Goal: Task Accomplishment & Management: Manage account settings

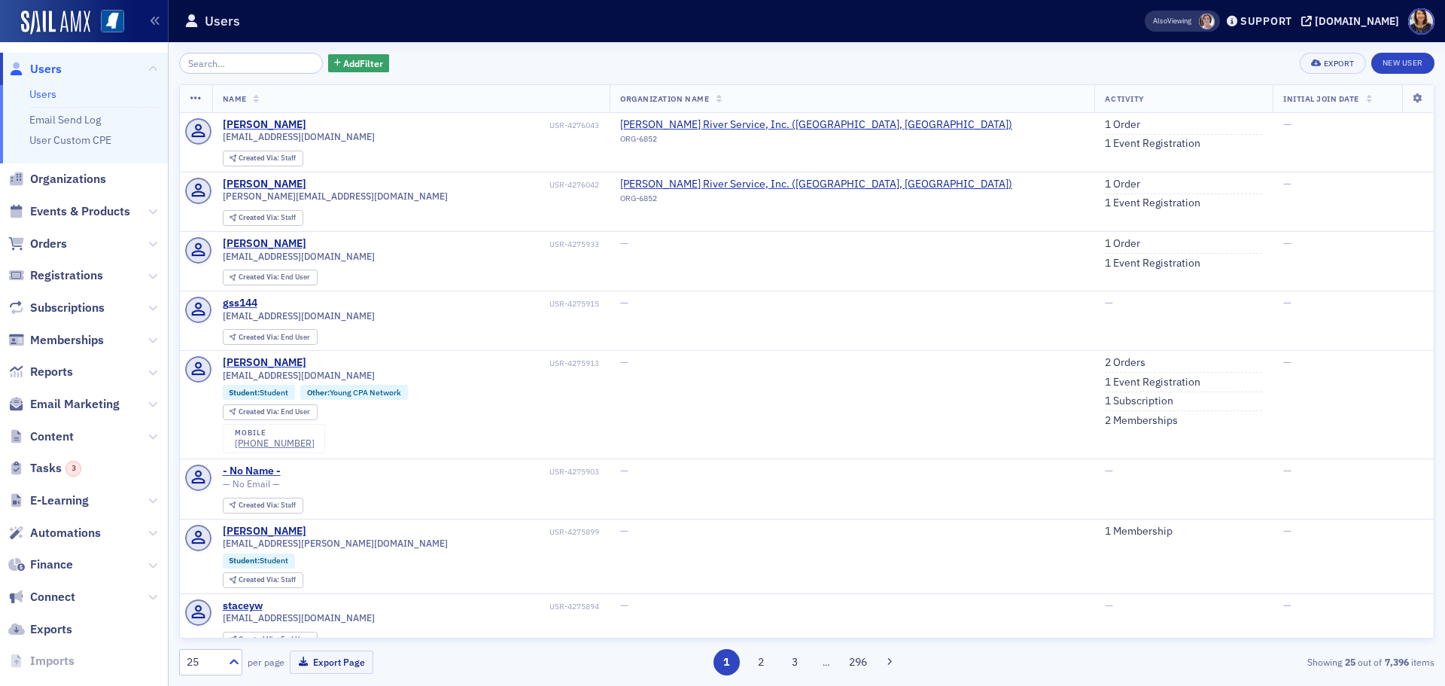
click at [218, 59] on input "search" at bounding box center [251, 63] width 144 height 21
click at [78, 173] on span "Organizations" at bounding box center [68, 179] width 76 height 17
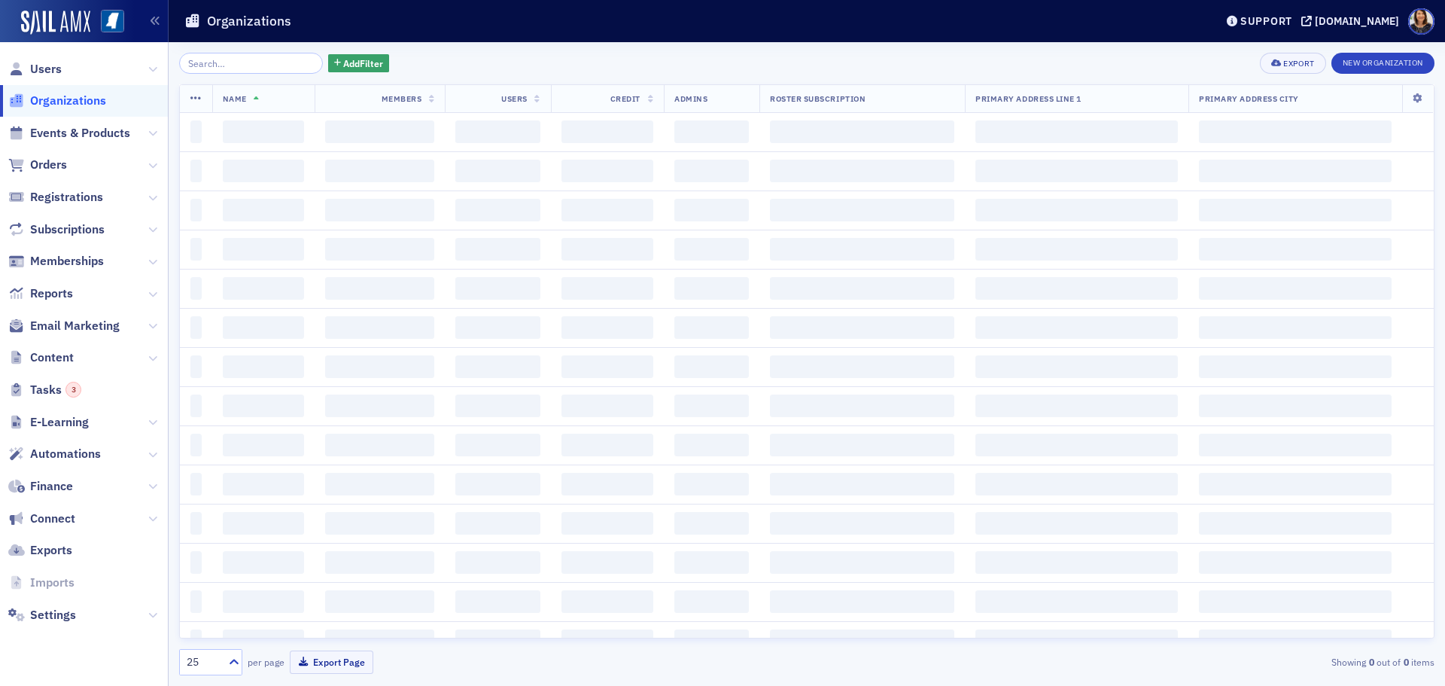
click at [218, 64] on input "search" at bounding box center [251, 63] width 144 height 21
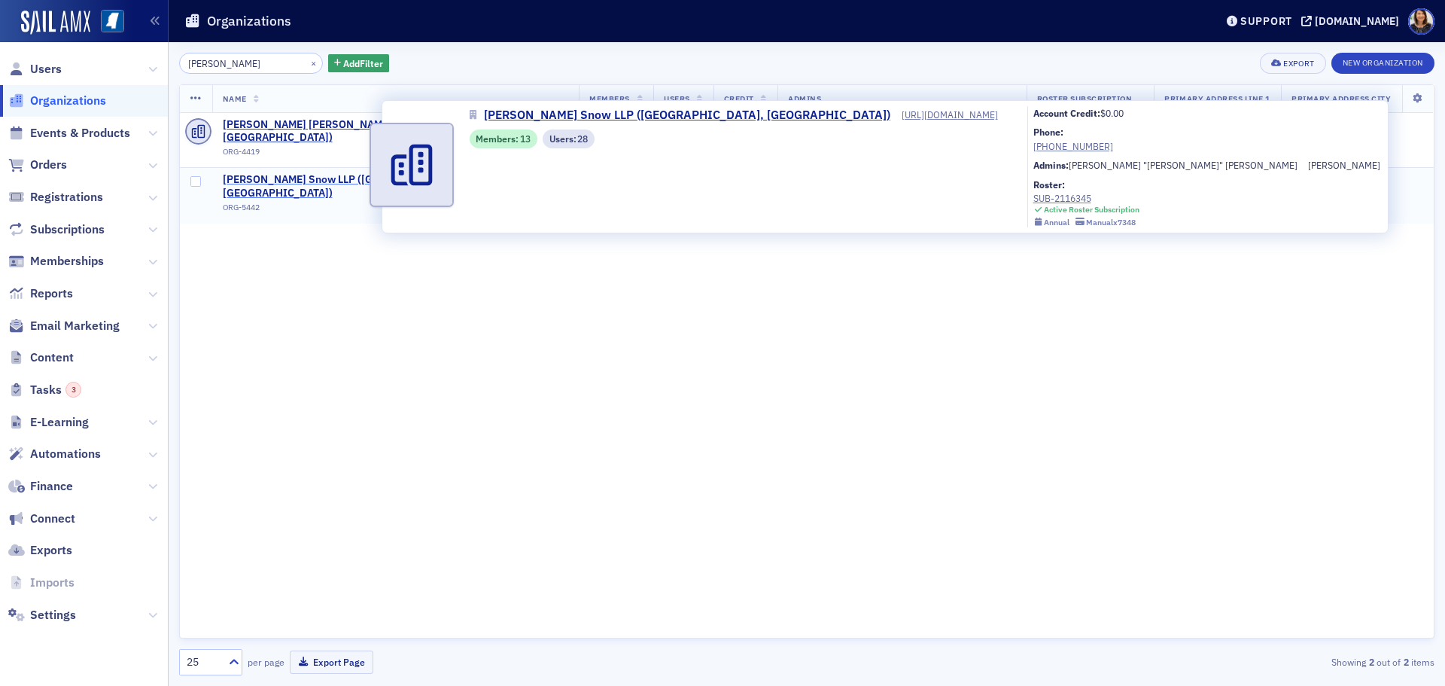
type input "[PERSON_NAME]"
click at [295, 173] on span "[PERSON_NAME] Snow LLP ([GEOGRAPHIC_DATA], [GEOGRAPHIC_DATA])" at bounding box center [396, 186] width 346 height 26
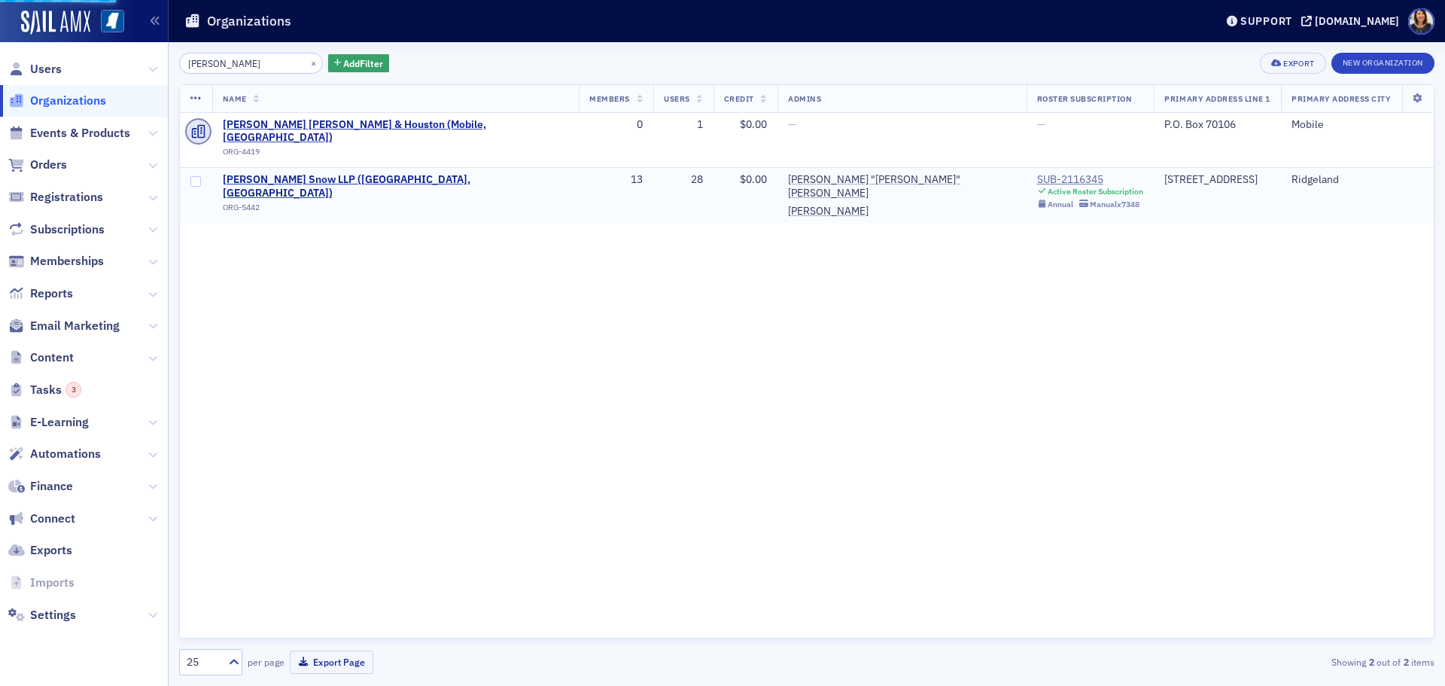
select select "US"
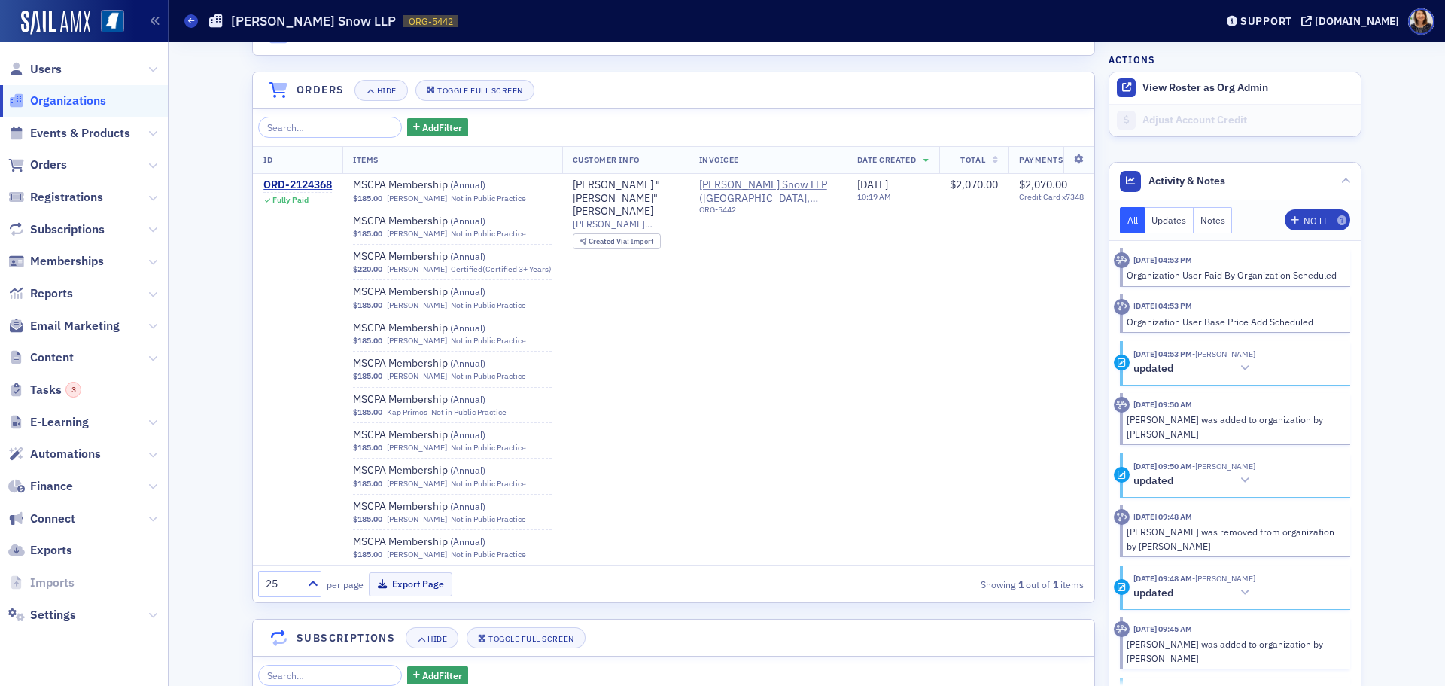
scroll to position [905, 0]
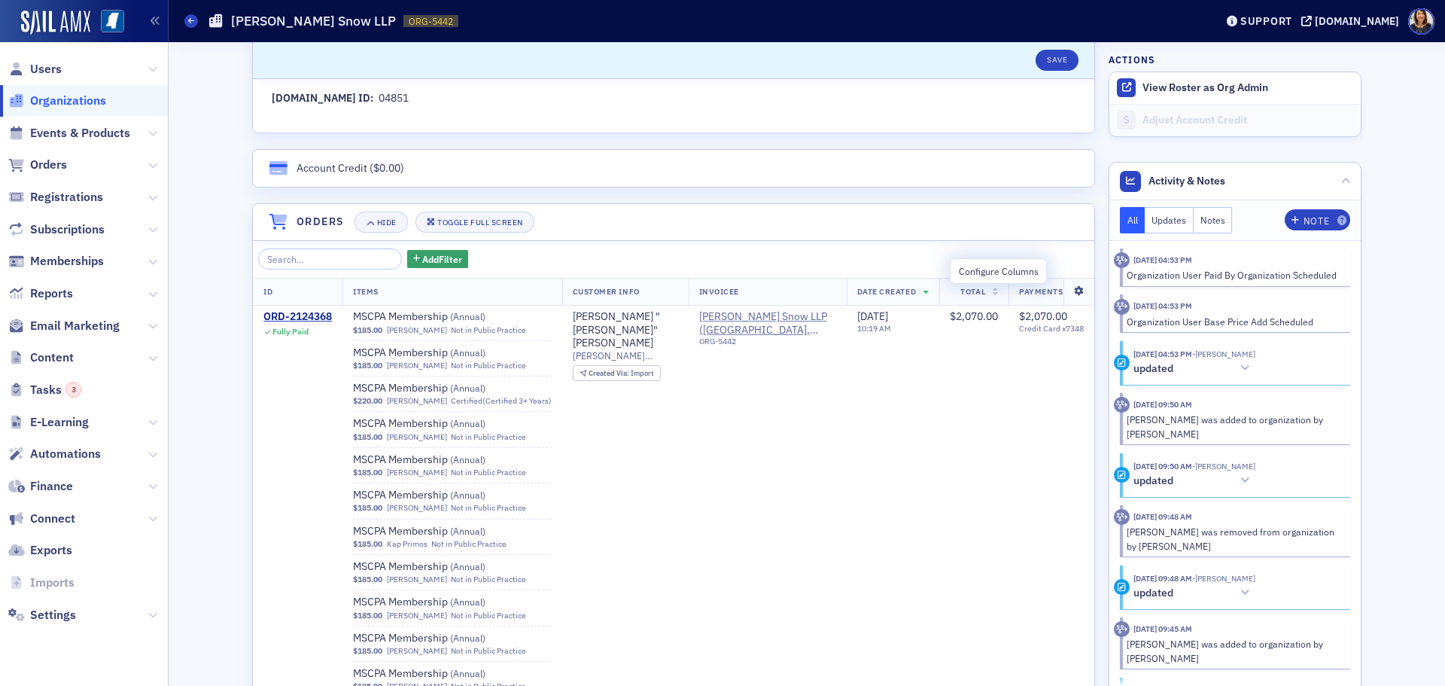
click at [1064, 287] on icon at bounding box center [1079, 291] width 31 height 9
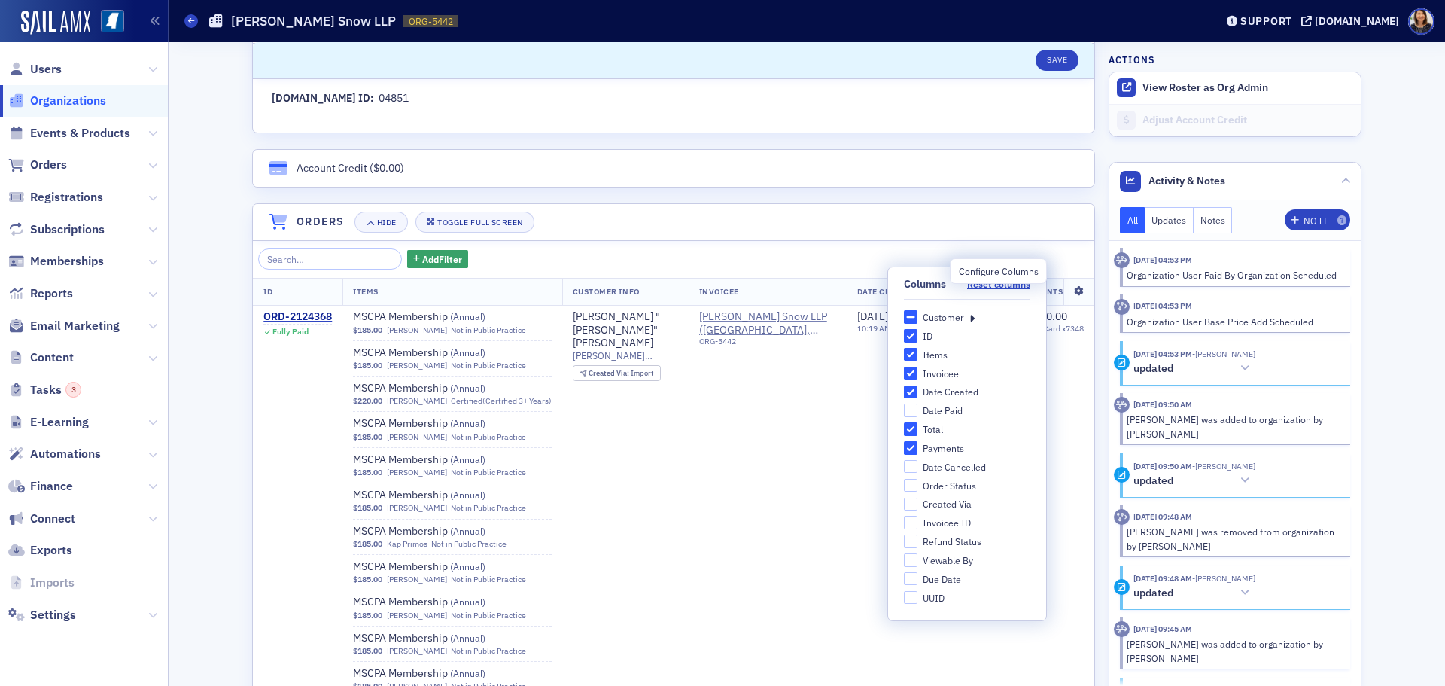
click at [1064, 287] on icon at bounding box center [1079, 291] width 31 height 9
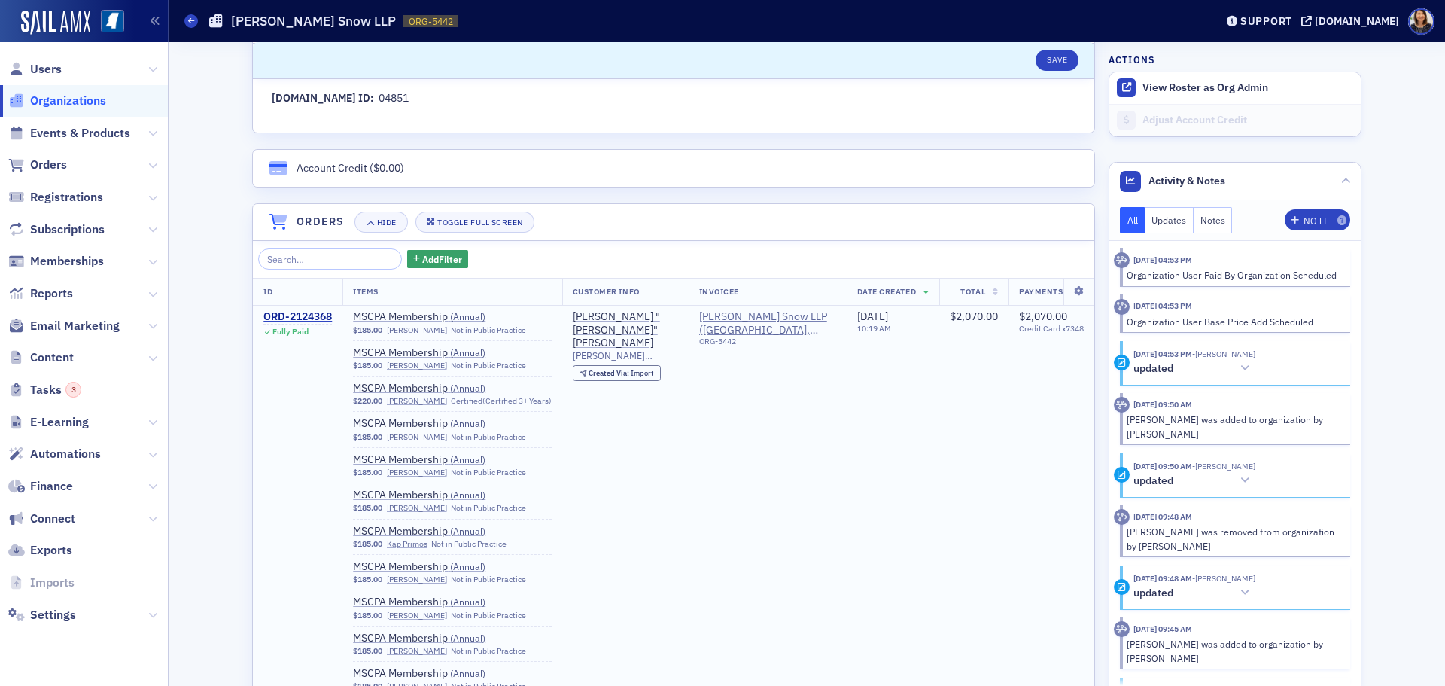
click at [963, 364] on td "$2,070.00" at bounding box center [973, 500] width 69 height 391
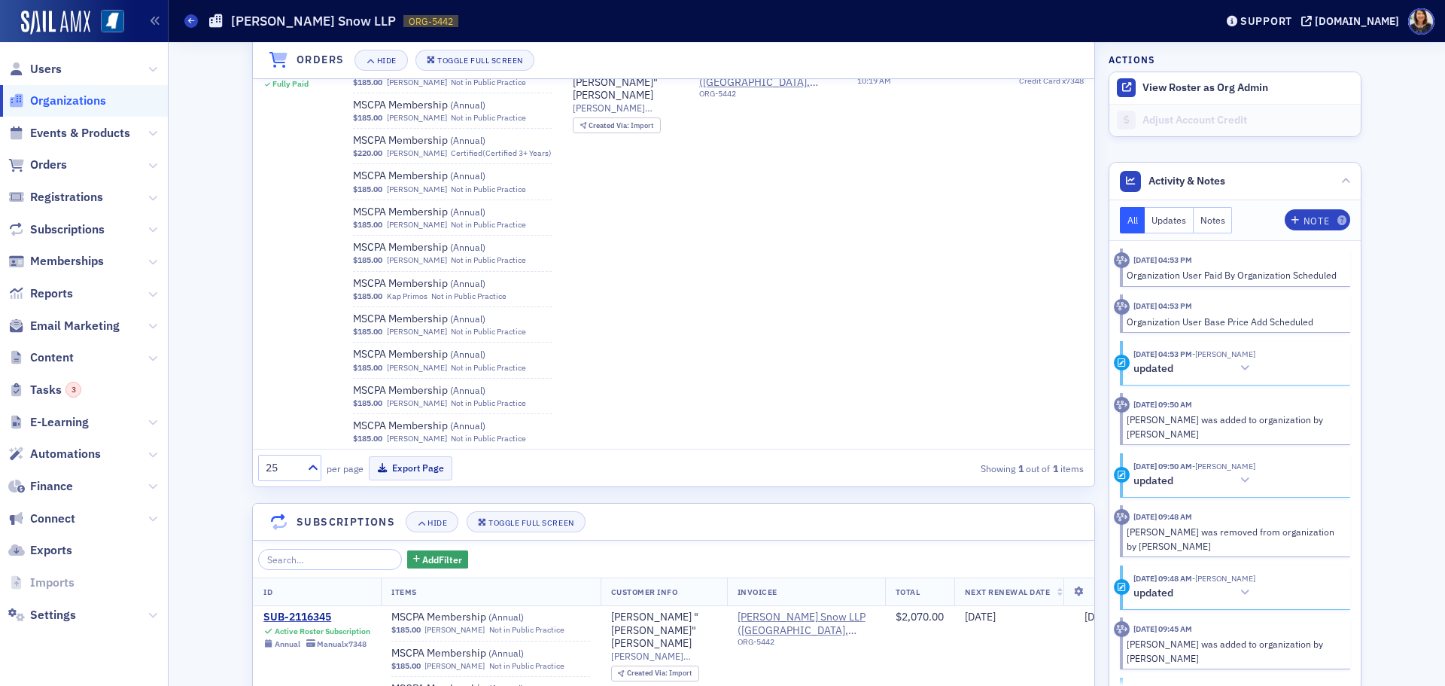
scroll to position [1186, 0]
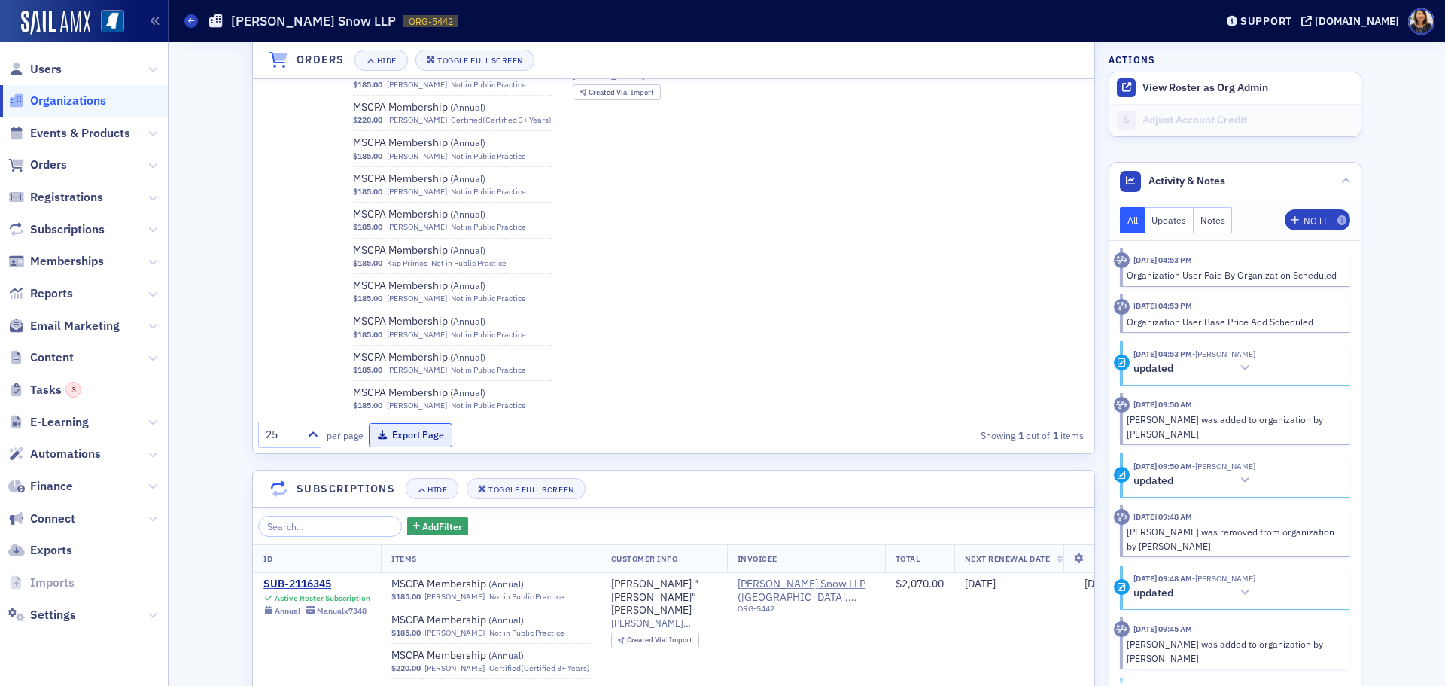
click at [421, 423] on button "Export Page" at bounding box center [411, 434] width 84 height 23
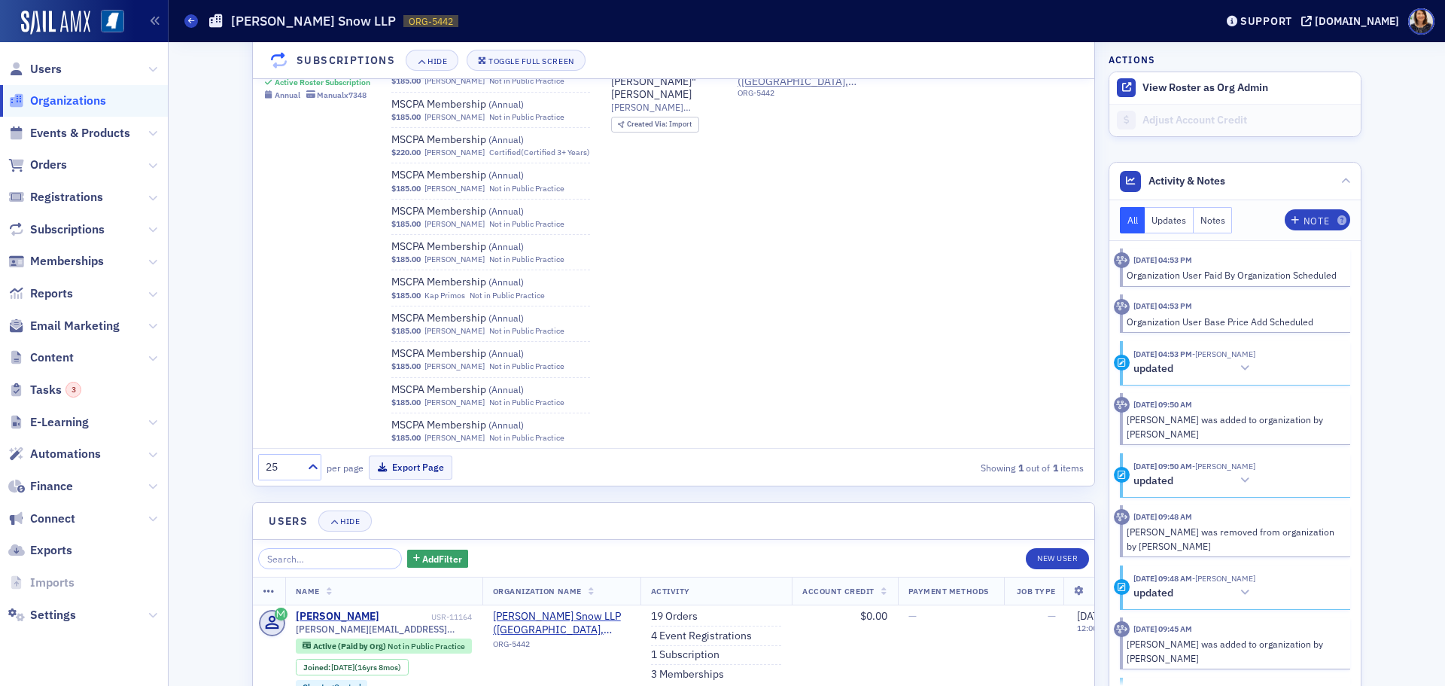
scroll to position [1708, 0]
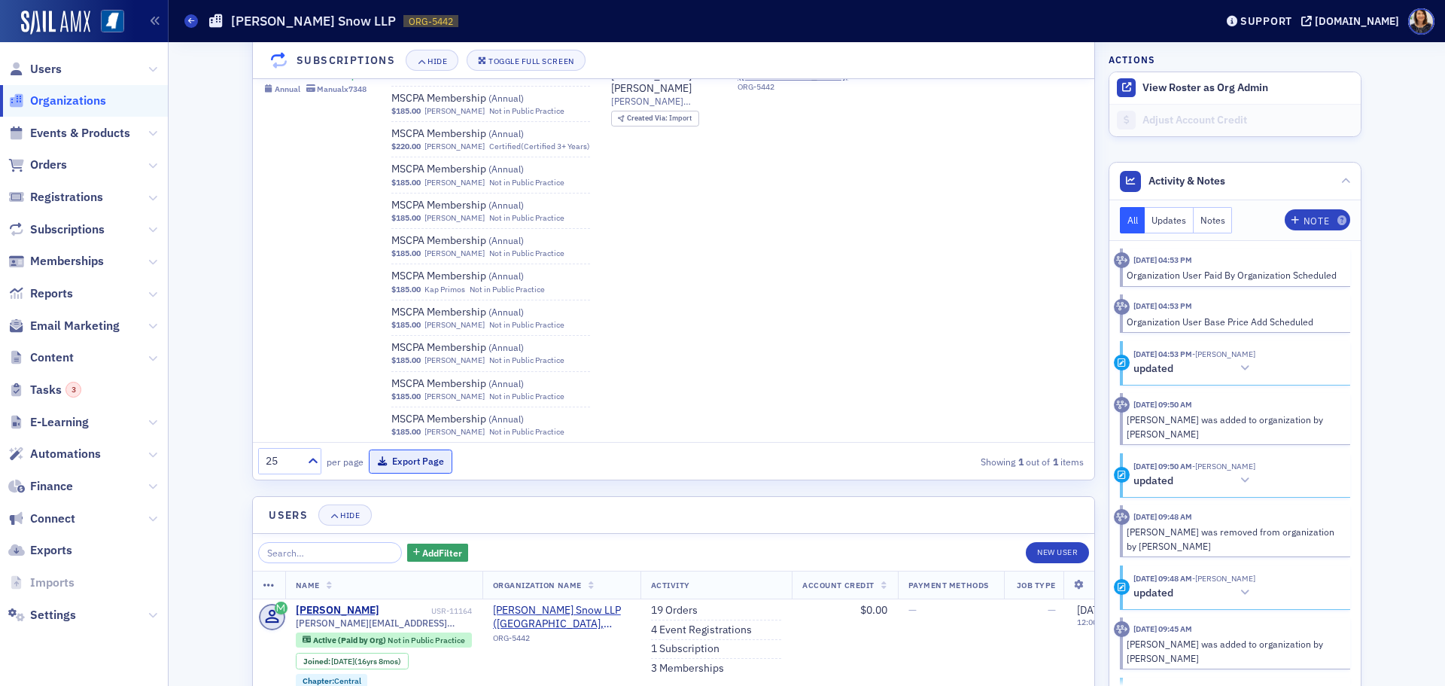
click at [397, 449] on button "Export Page" at bounding box center [411, 460] width 84 height 23
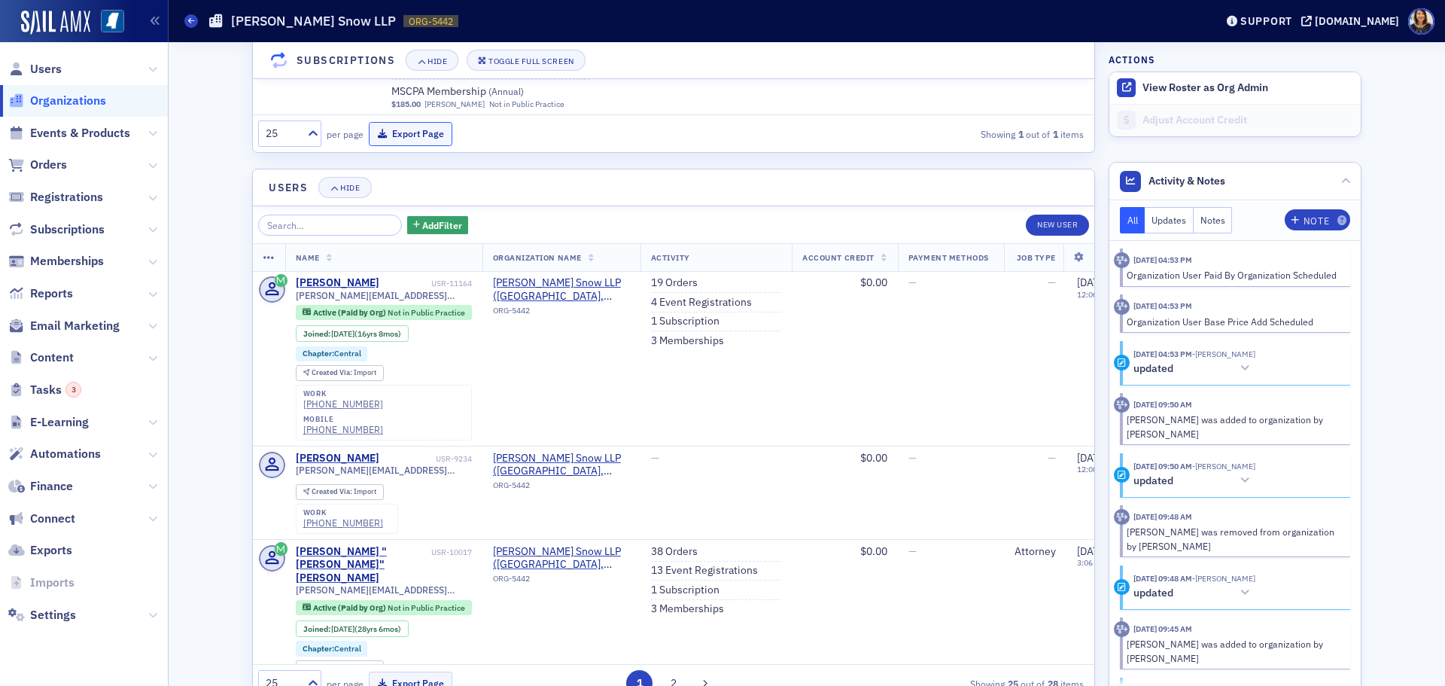
scroll to position [2062, 0]
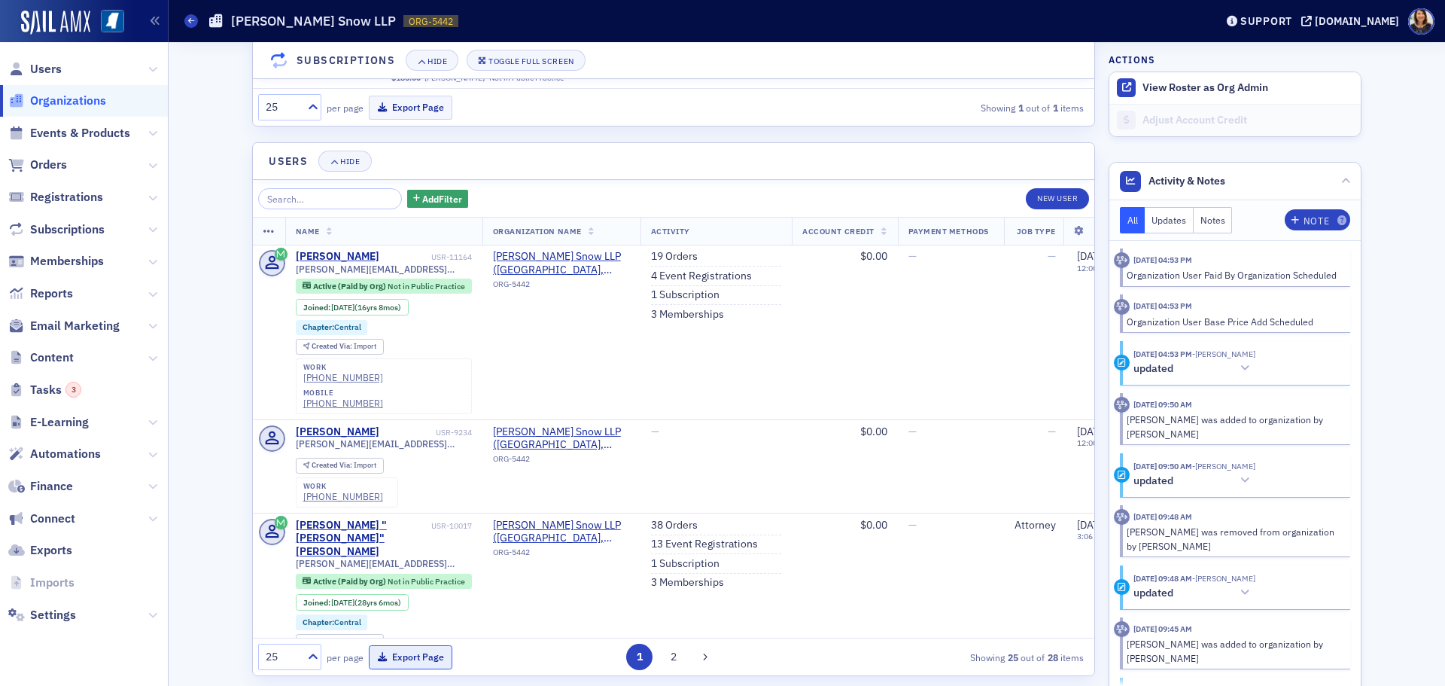
click at [417, 645] on button "Export Page" at bounding box center [411, 656] width 84 height 23
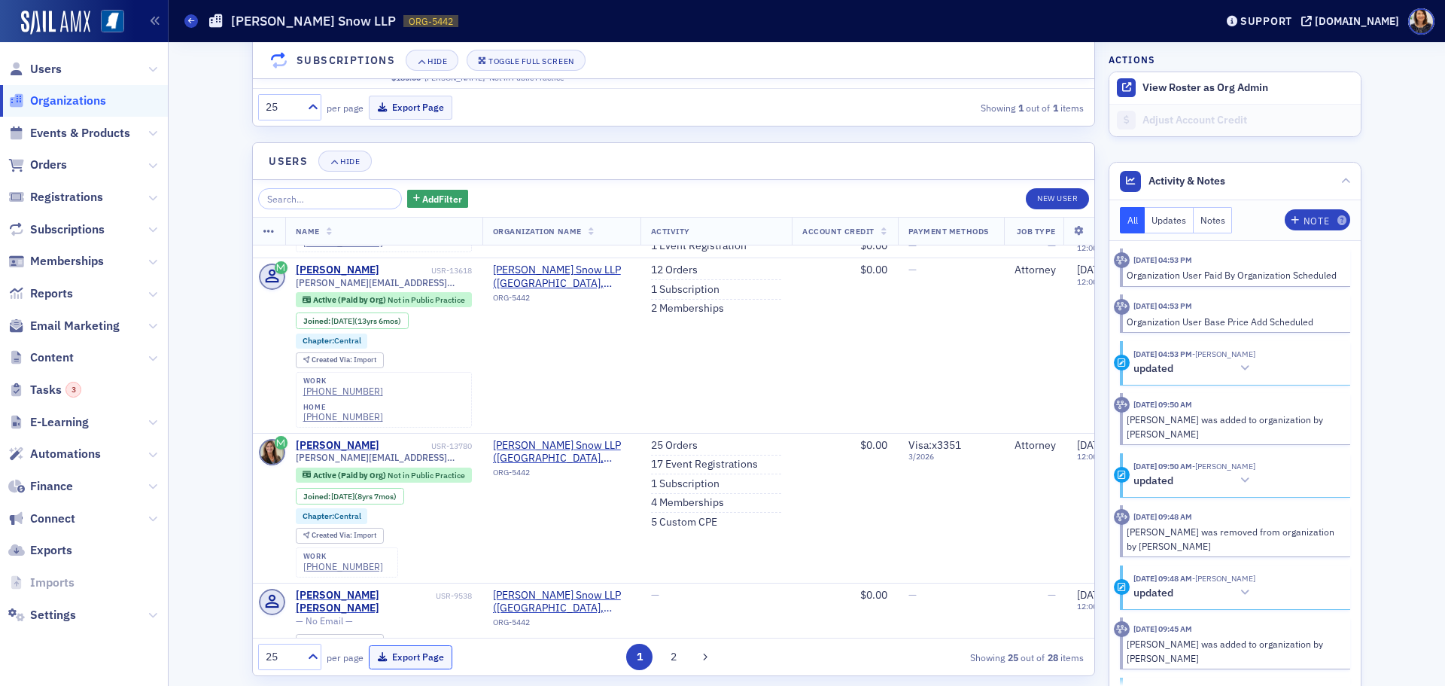
scroll to position [2570, 0]
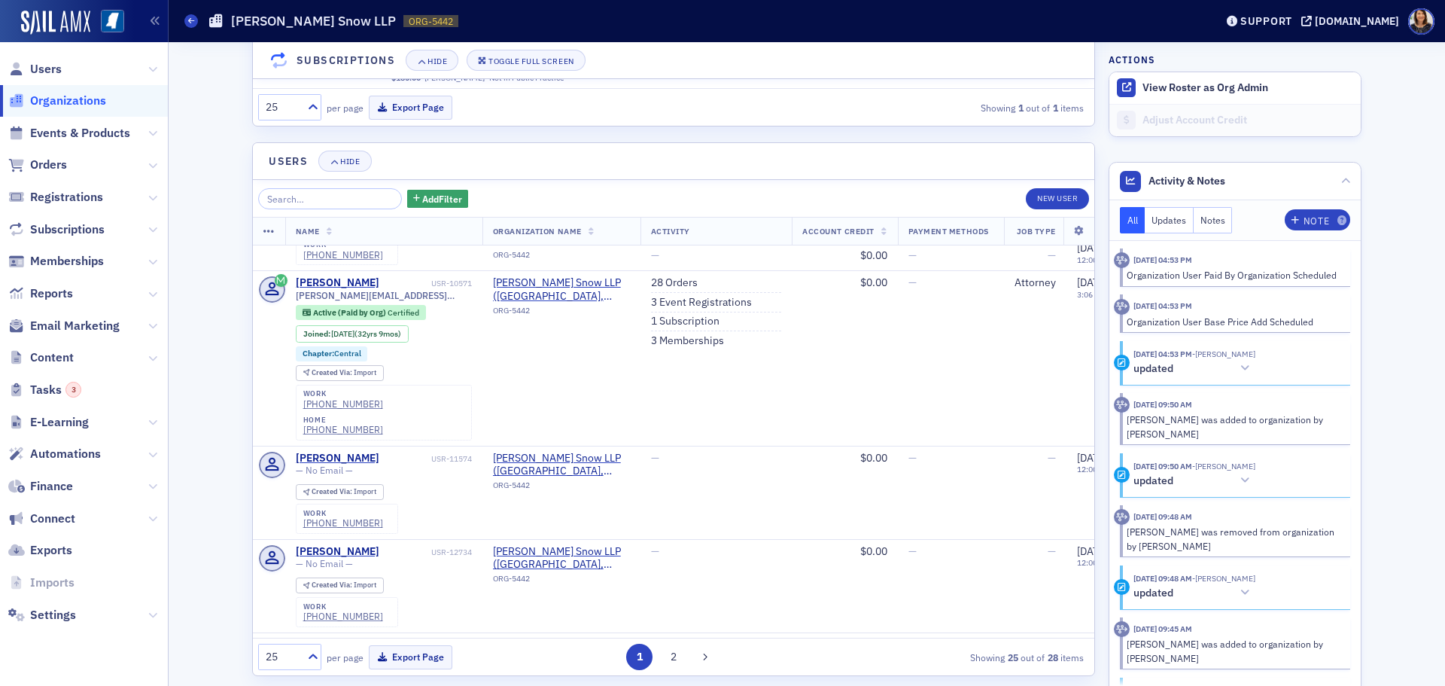
scroll to position [761, 0]
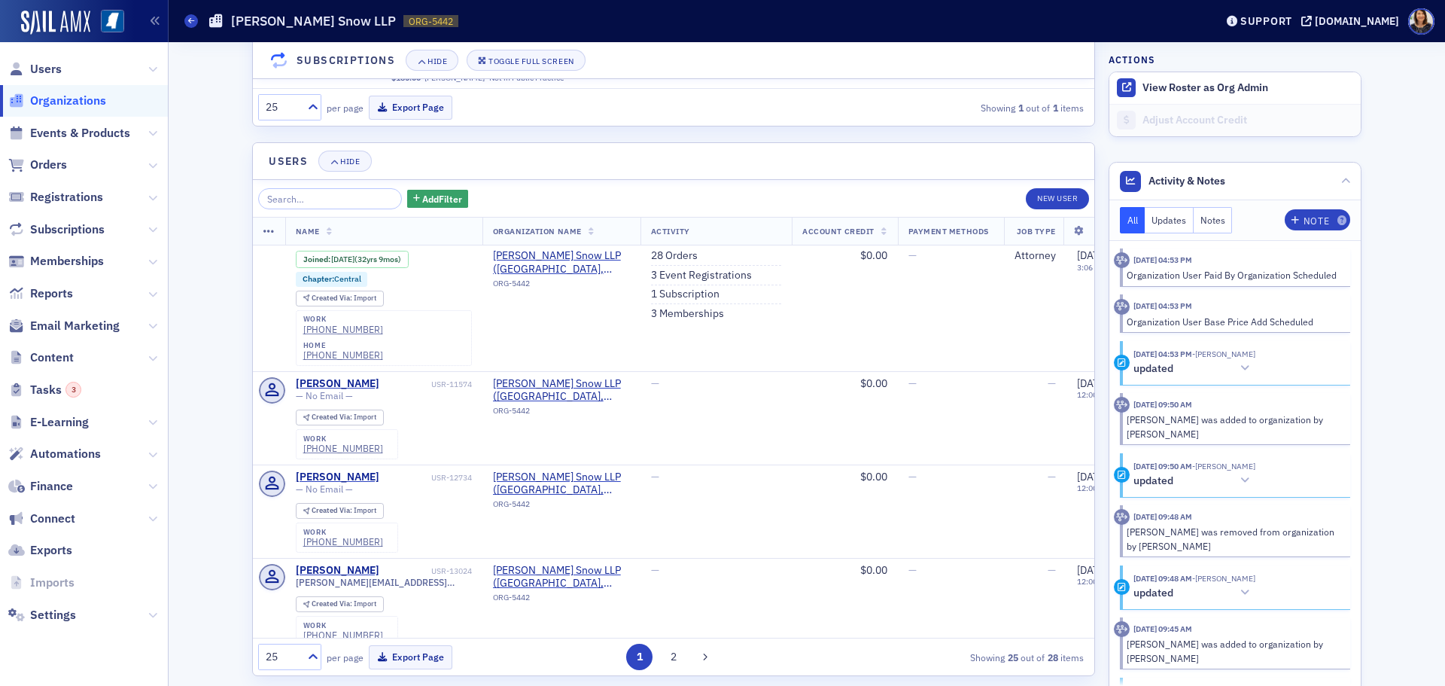
drag, startPoint x: 1429, startPoint y: 546, endPoint x: 1435, endPoint y: 533, distance: 14.5
click at [1435, 533] on div "Scroll to Save Name * [PERSON_NAME] Snow LLP Logo Max 250MB Select or drag max …" at bounding box center [807, 364] width 1277 height 644
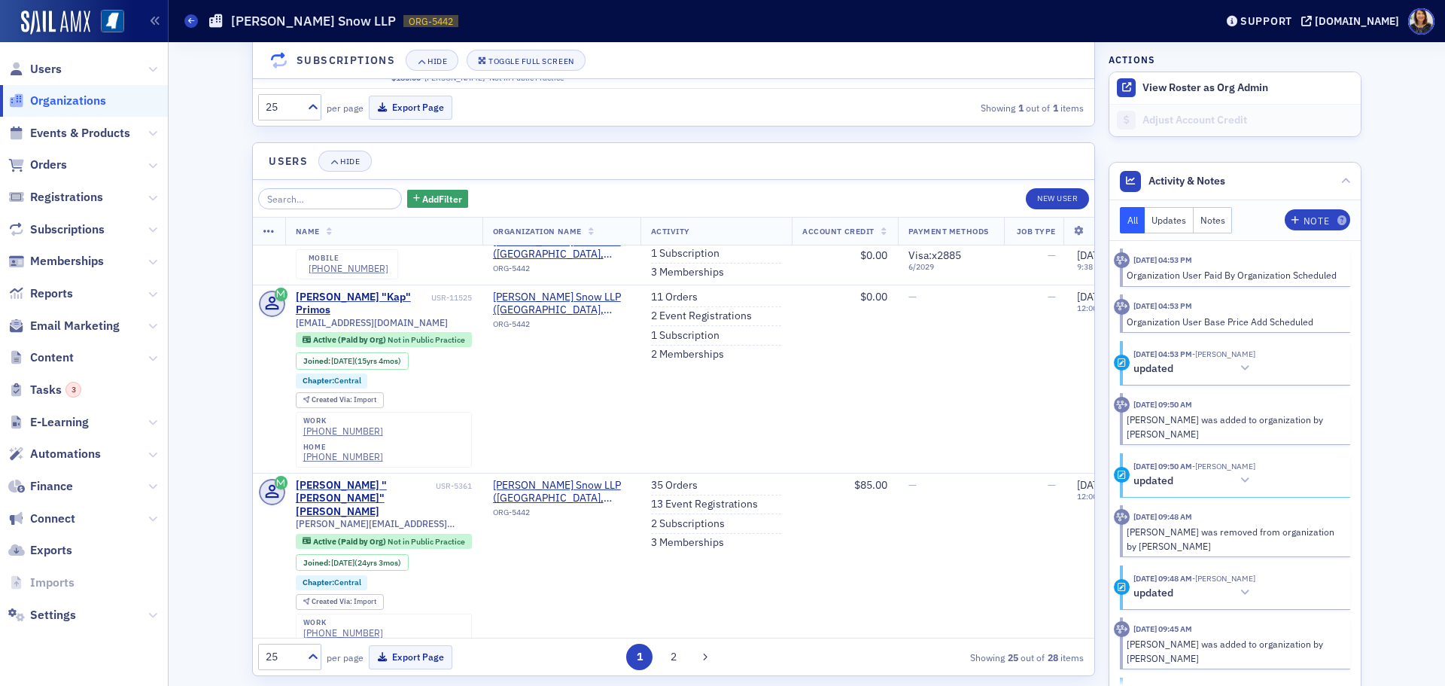
scroll to position [1154, 0]
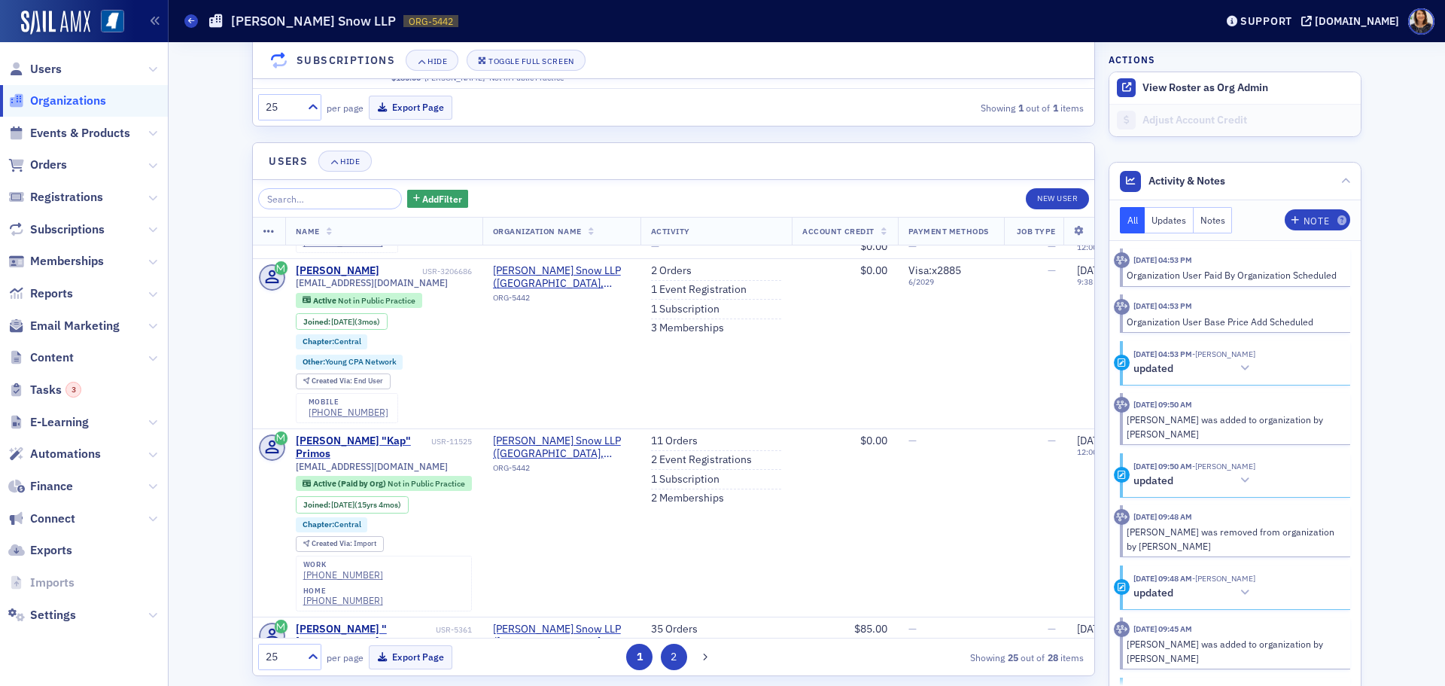
click at [675, 644] on button "2" at bounding box center [674, 657] width 26 height 26
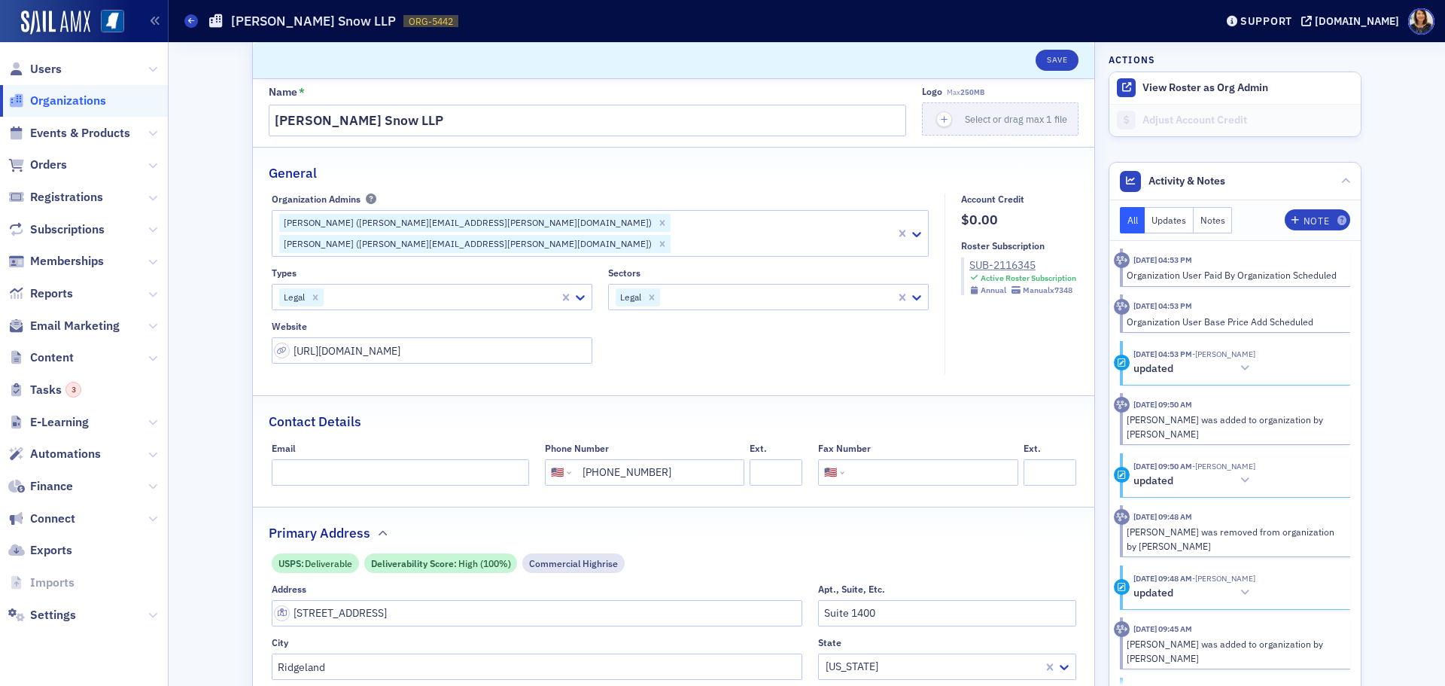
scroll to position [0, 0]
